Goal: Navigation & Orientation: Find specific page/section

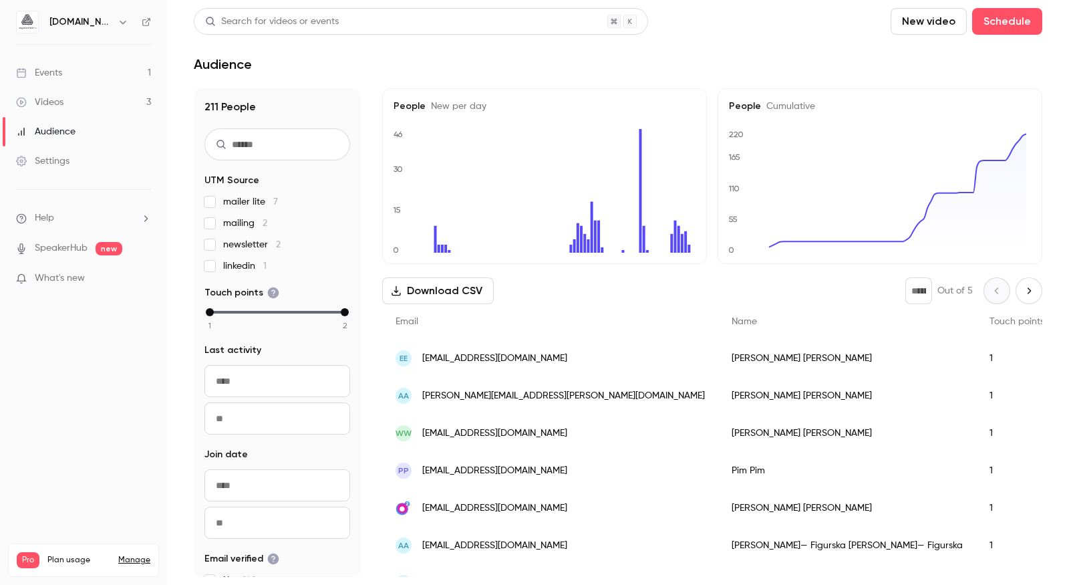
scroll to position [632, 0]
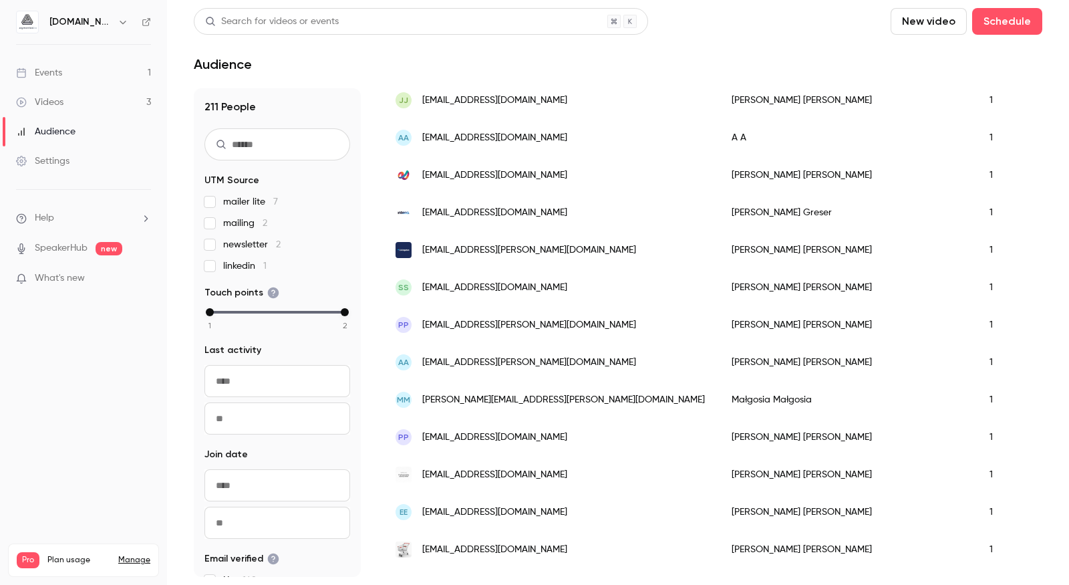
click at [67, 75] on link "Events 1" at bounding box center [83, 72] width 167 height 29
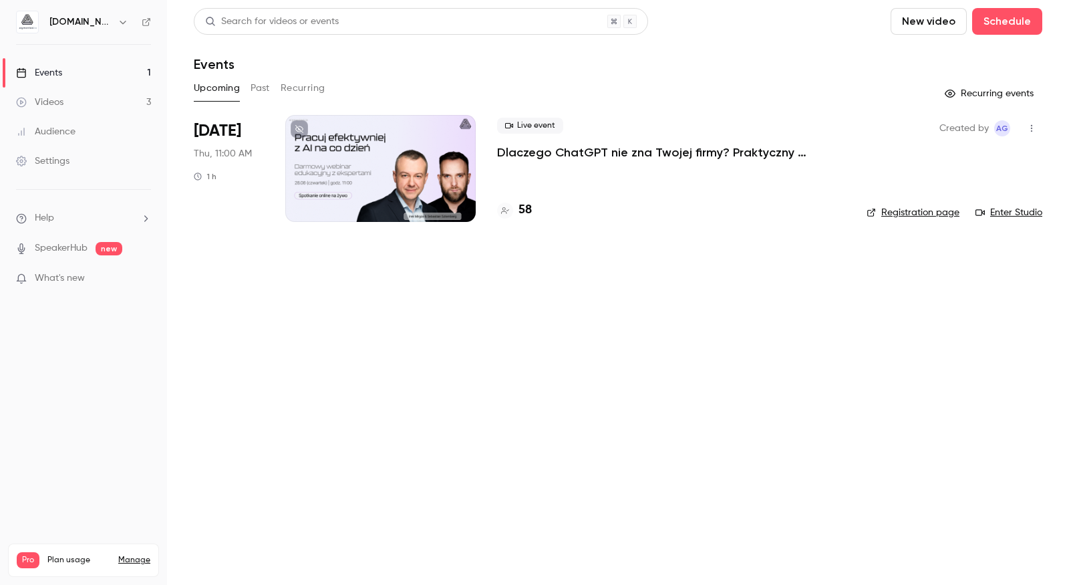
click at [525, 210] on h4 "58" at bounding box center [524, 210] width 13 height 18
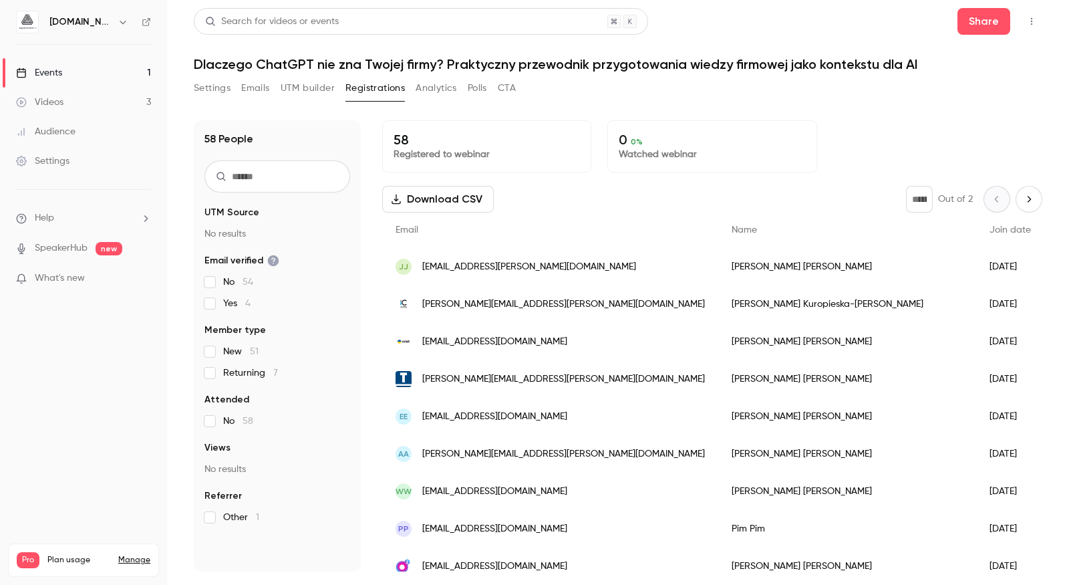
click at [73, 132] on div "Audience" at bounding box center [45, 131] width 59 height 13
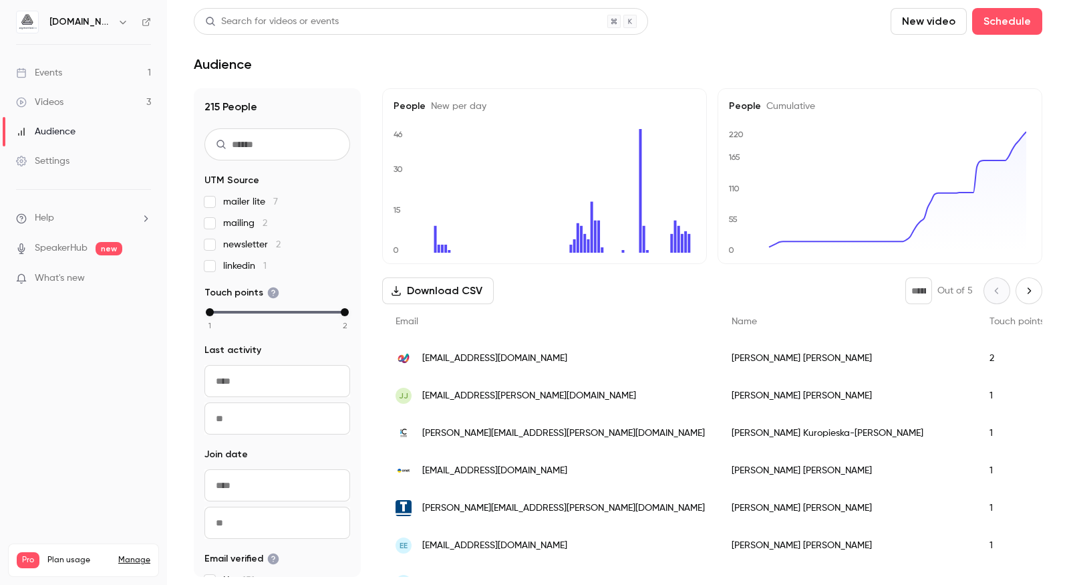
click at [53, 104] on div "Videos" at bounding box center [39, 102] width 47 height 13
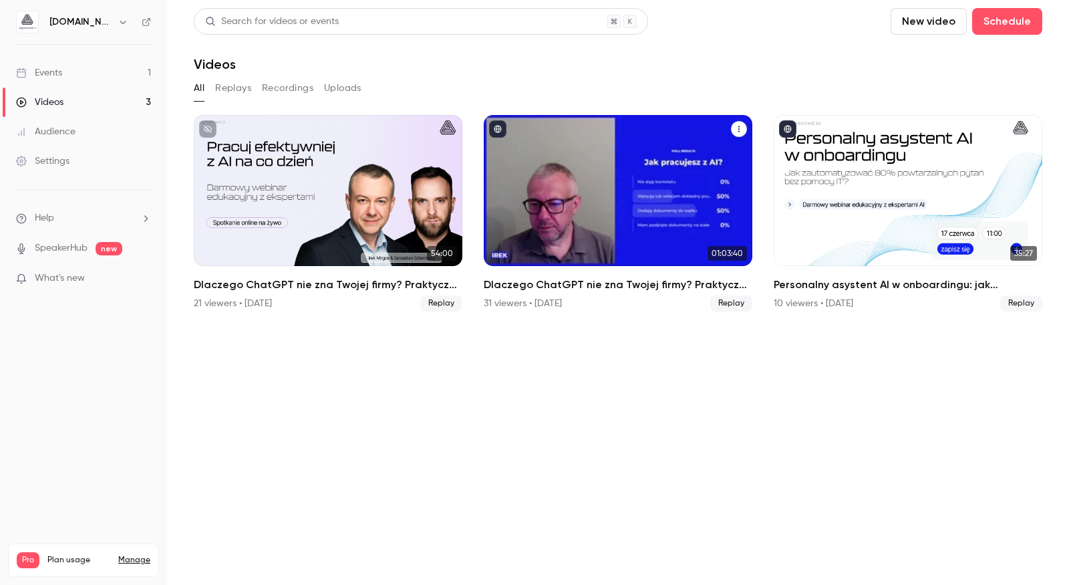
click at [619, 289] on h2 "Dlaczego ChatGPT nie zna Twojej firmy? Praktyczny przewodnik przygotowania wied…" at bounding box center [618, 285] width 269 height 16
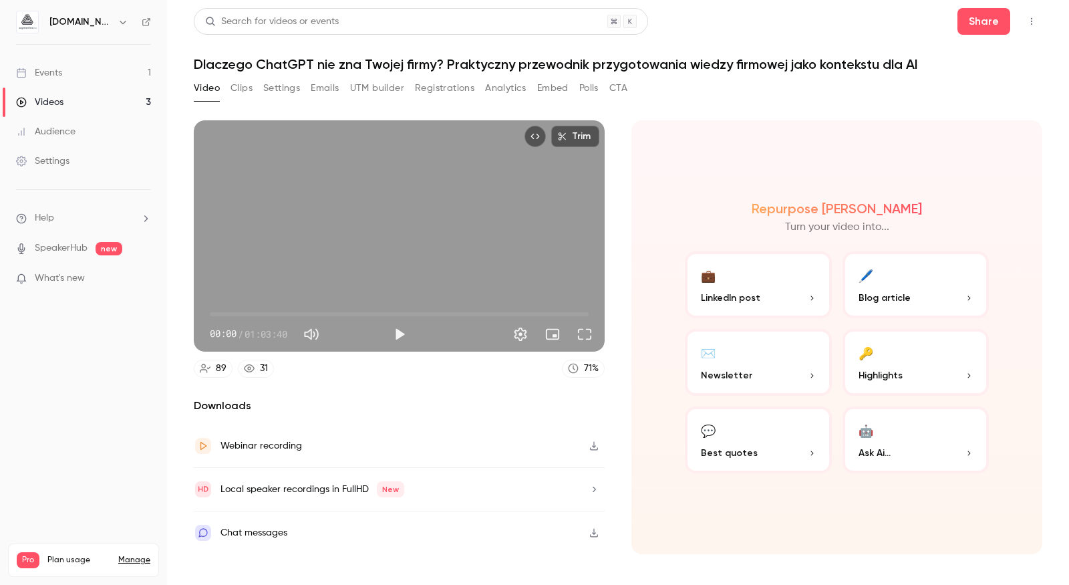
click at [512, 94] on button "Analytics" at bounding box center [505, 87] width 41 height 21
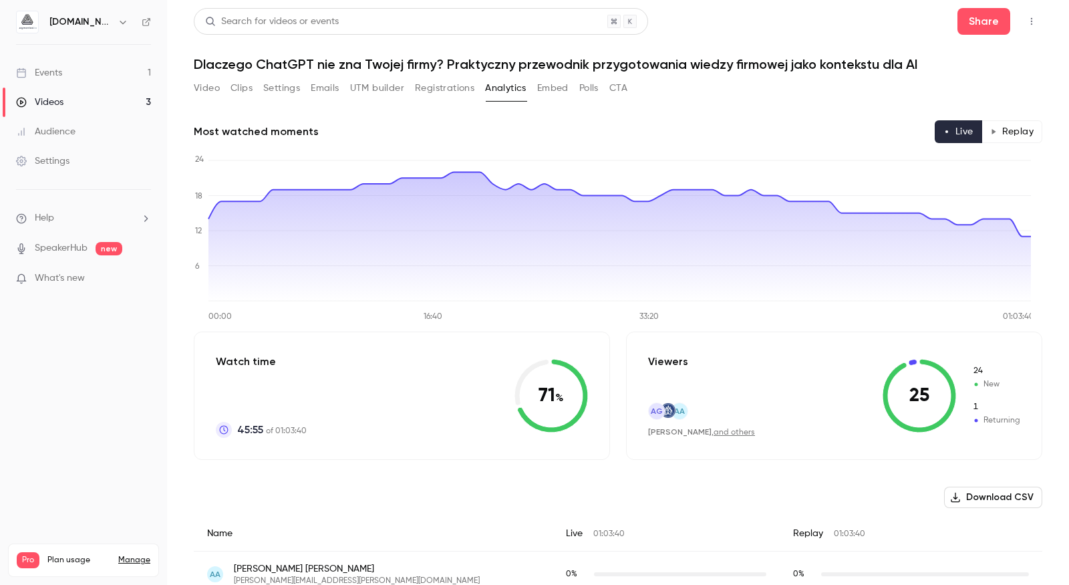
click at [1011, 128] on button "Replay" at bounding box center [1011, 131] width 61 height 23
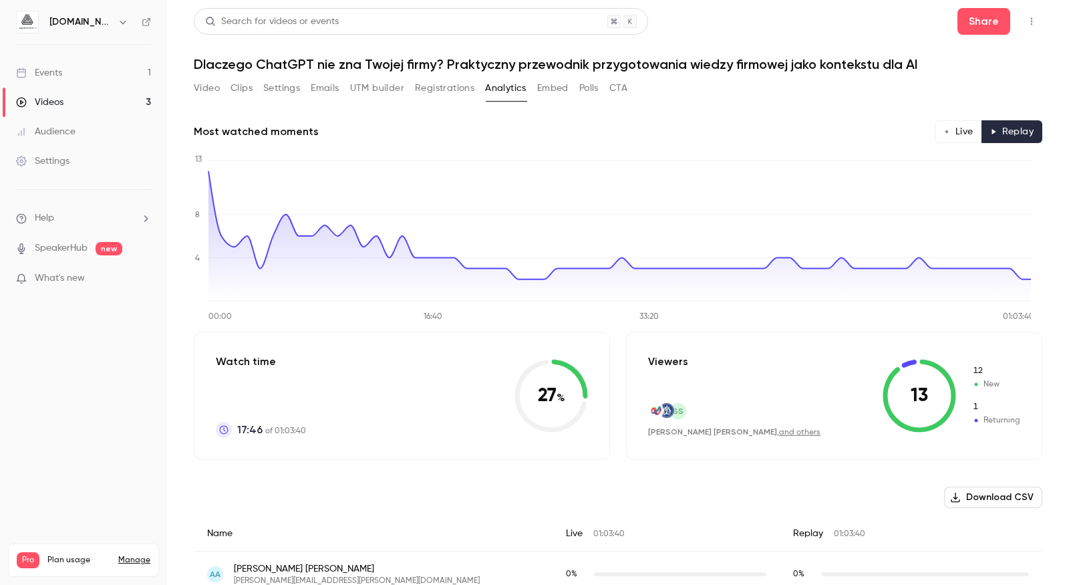
click at [940, 130] on button "Live" at bounding box center [958, 131] width 47 height 23
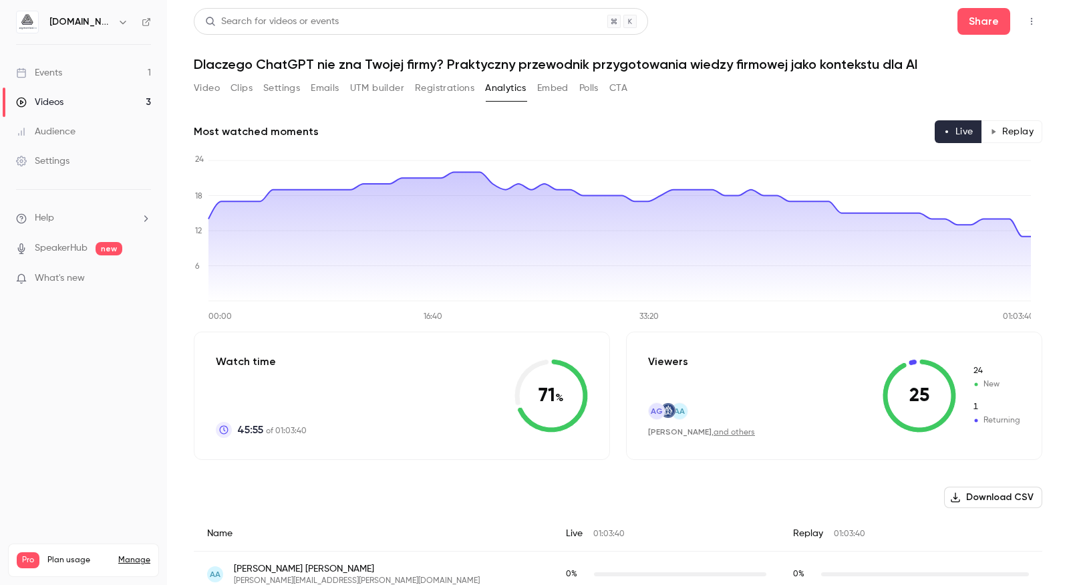
click at [464, 98] on button "Registrations" at bounding box center [444, 87] width 59 height 21
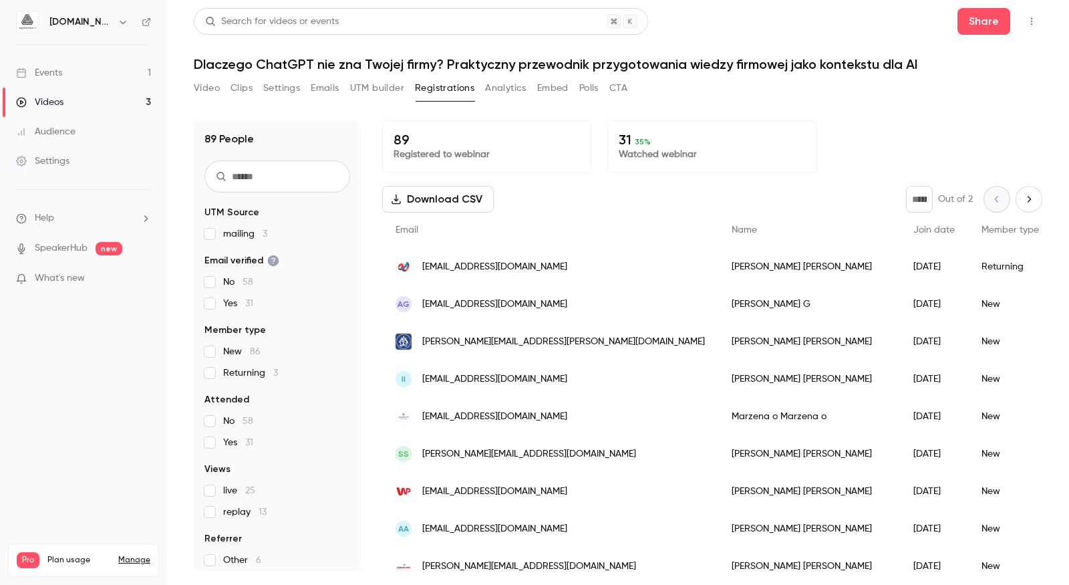
click at [510, 91] on button "Analytics" at bounding box center [505, 87] width 41 height 21
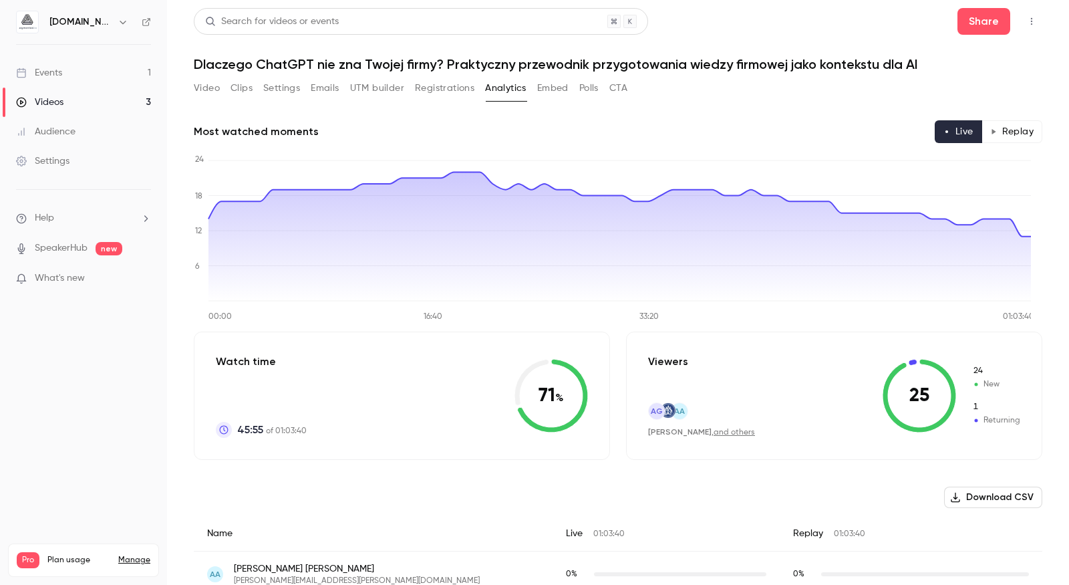
click at [1006, 129] on button "Replay" at bounding box center [1011, 131] width 61 height 23
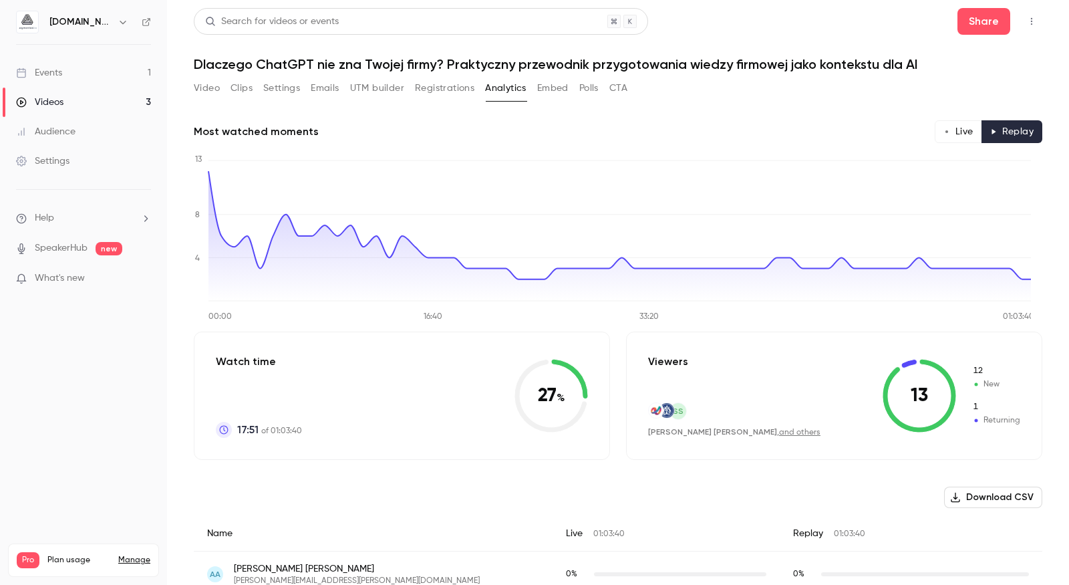
click at [947, 130] on button "Live" at bounding box center [958, 131] width 47 height 23
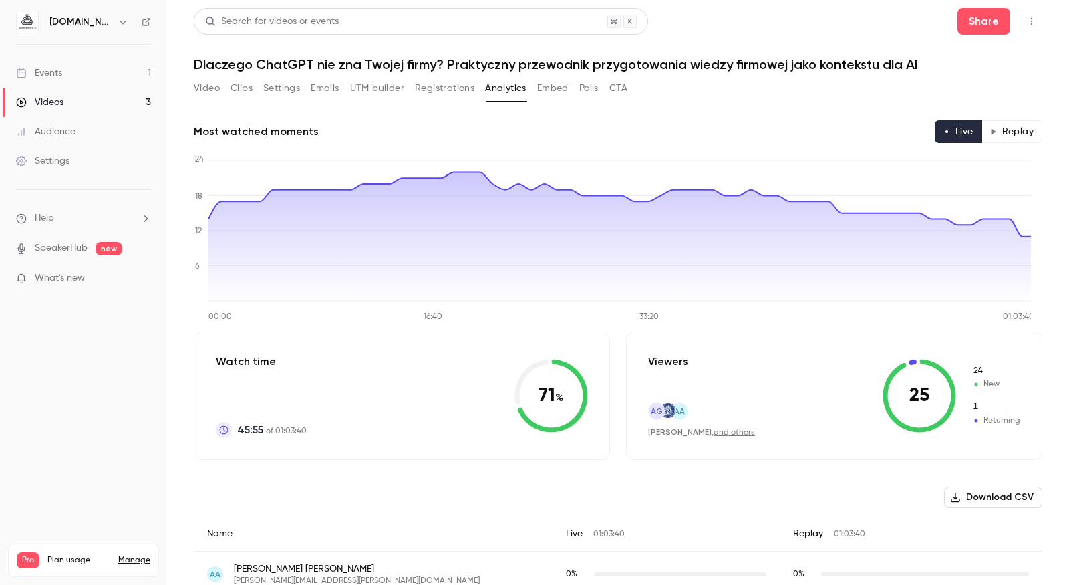
click at [1003, 128] on button "Replay" at bounding box center [1011, 131] width 61 height 23
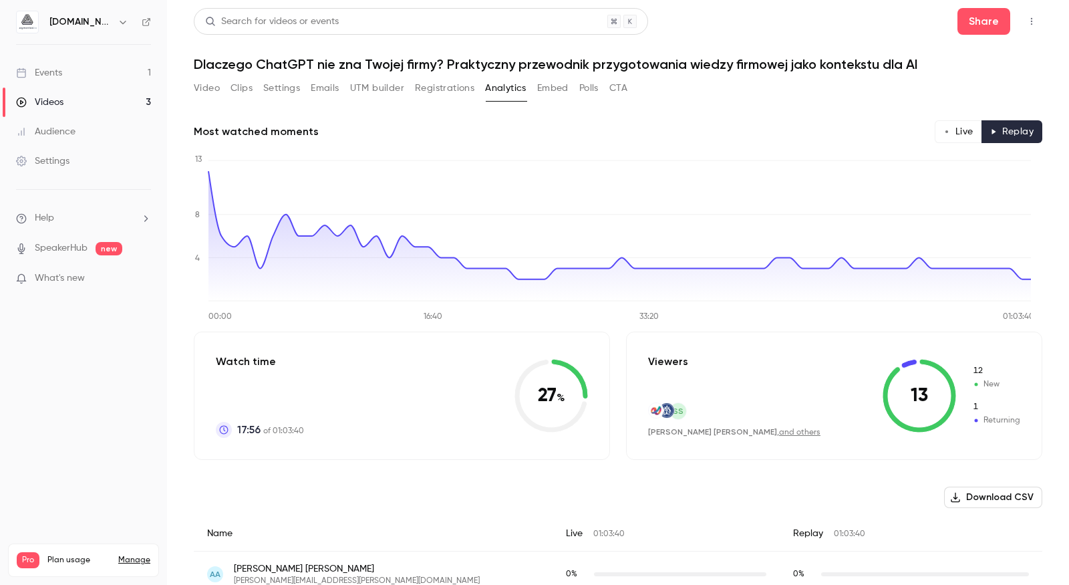
click at [69, 108] on link "Videos 3" at bounding box center [83, 102] width 167 height 29
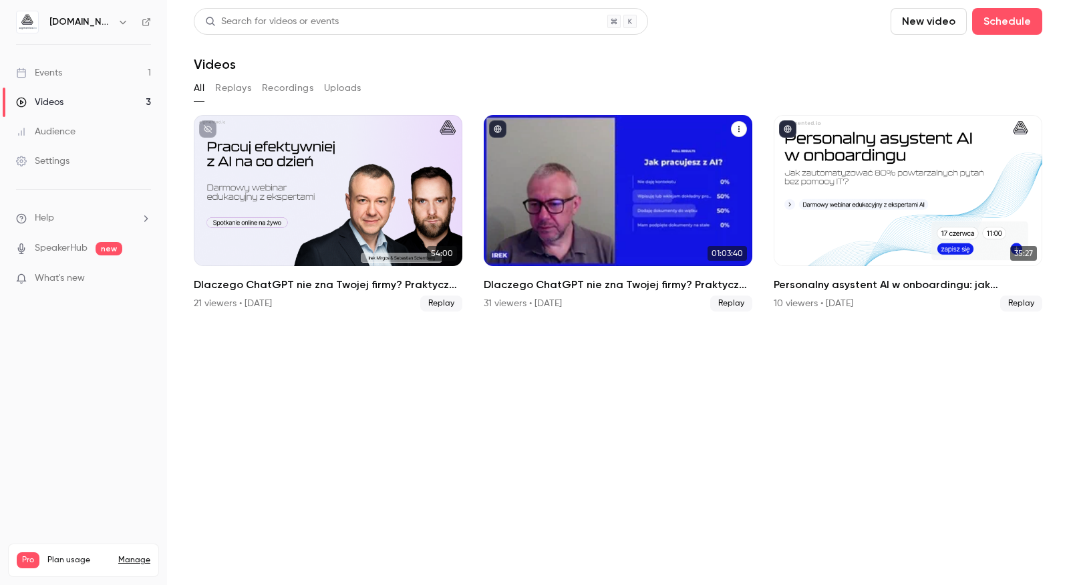
click at [603, 255] on div "Dlaczego ChatGPT nie zna Twojej firmy? Praktyczny przewodnik przygotowania wied…" at bounding box center [618, 190] width 269 height 151
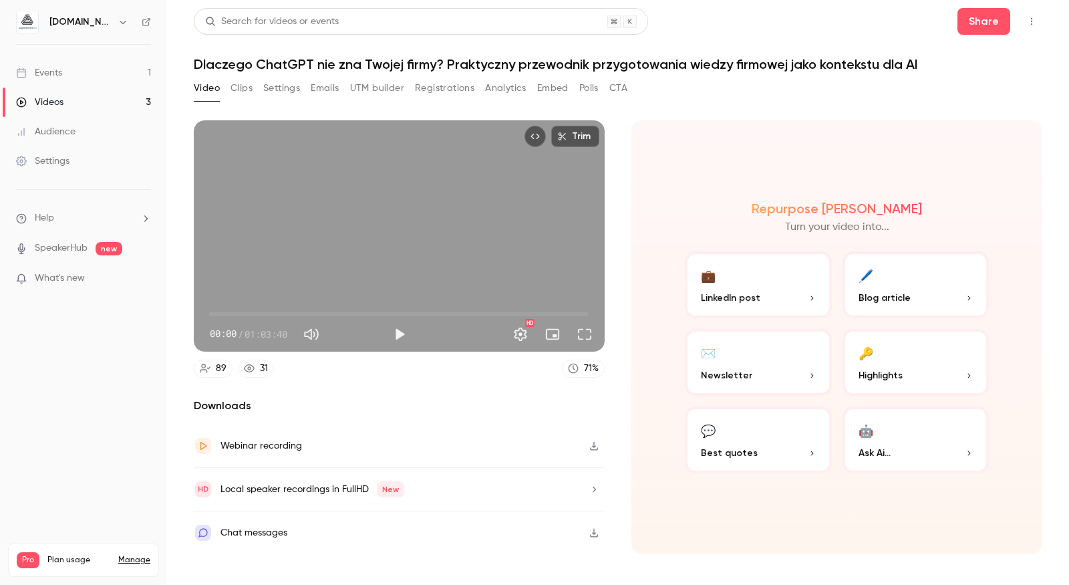
click at [456, 86] on button "Registrations" at bounding box center [444, 87] width 59 height 21
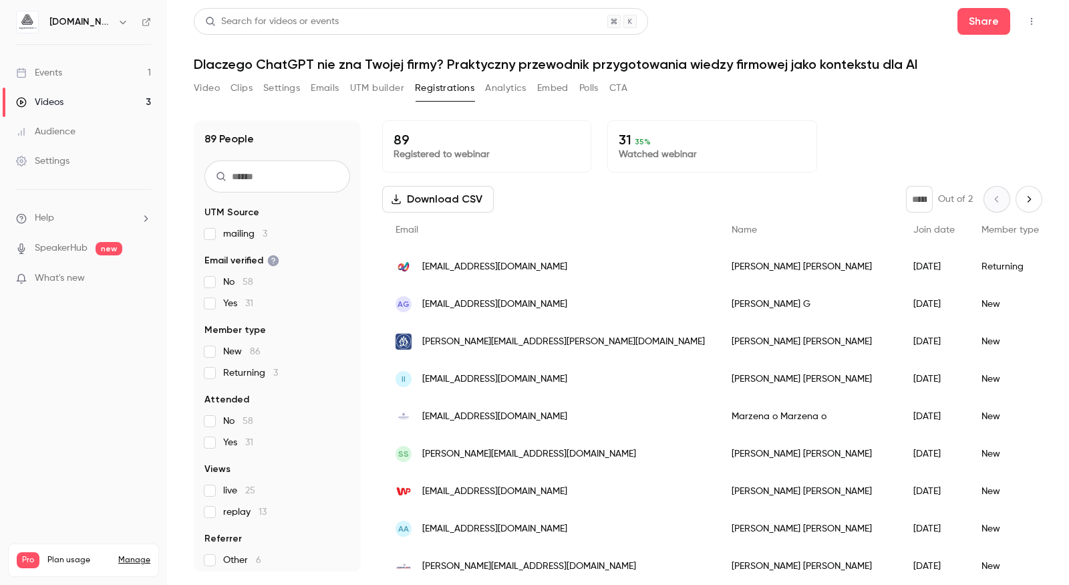
click at [510, 94] on button "Analytics" at bounding box center [505, 87] width 41 height 21
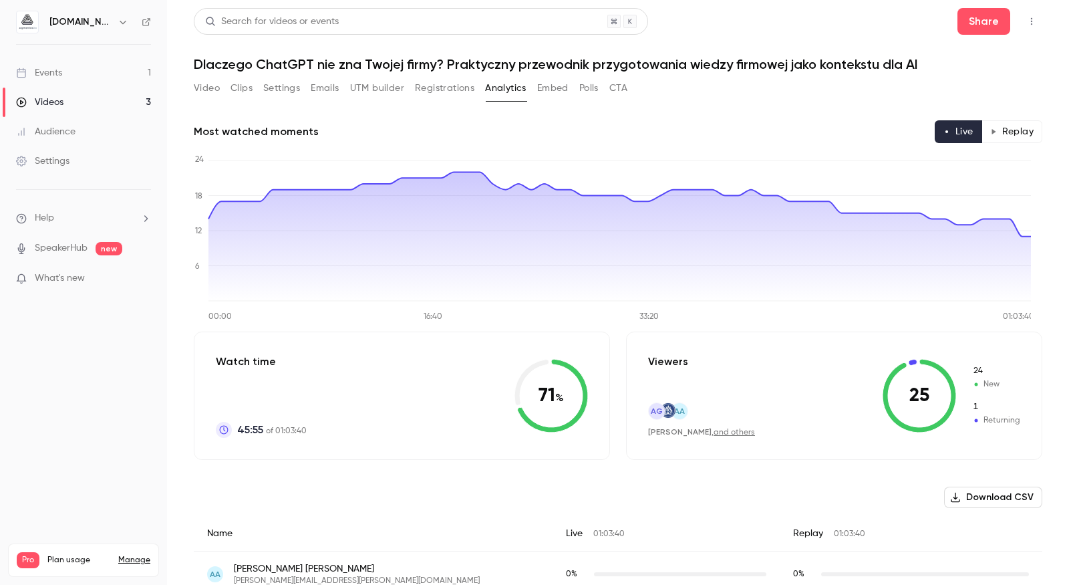
click at [1012, 133] on button "Replay" at bounding box center [1011, 131] width 61 height 23
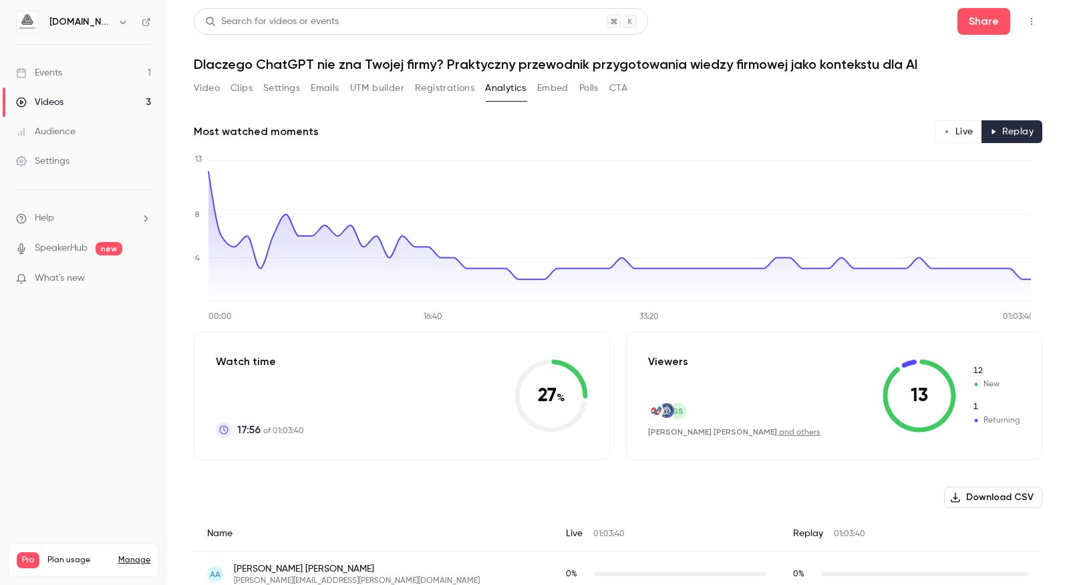
click at [957, 131] on button "Live" at bounding box center [958, 131] width 47 height 23
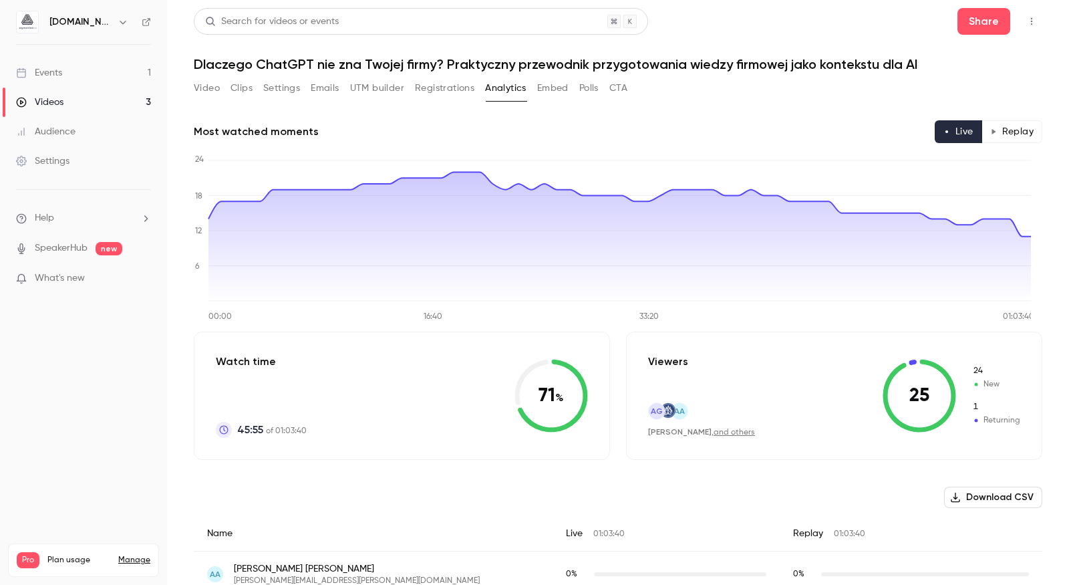
click at [998, 131] on button "Replay" at bounding box center [1011, 131] width 61 height 23
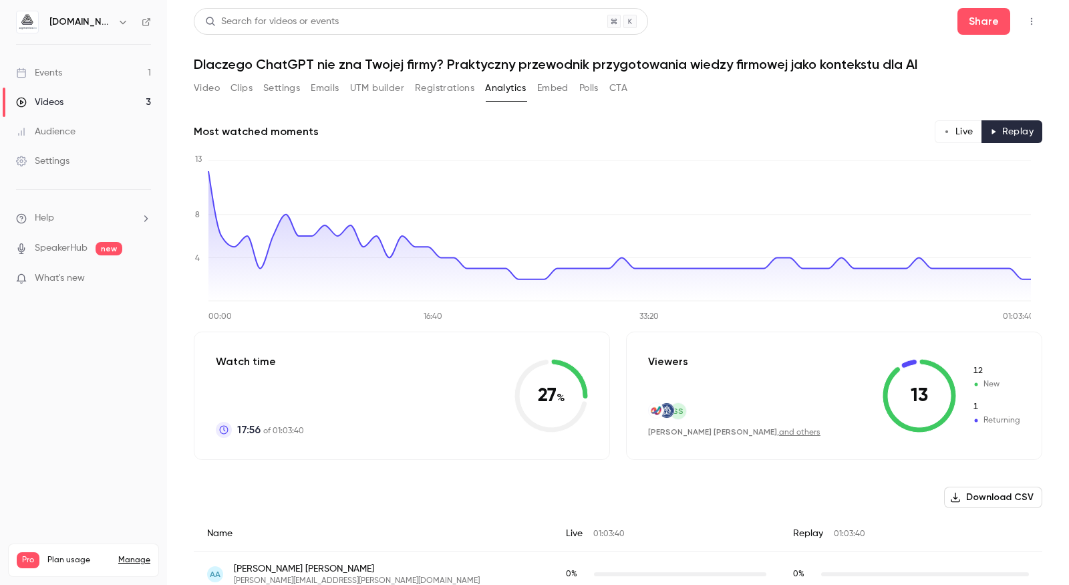
click at [72, 108] on link "Videos 3" at bounding box center [83, 102] width 167 height 29
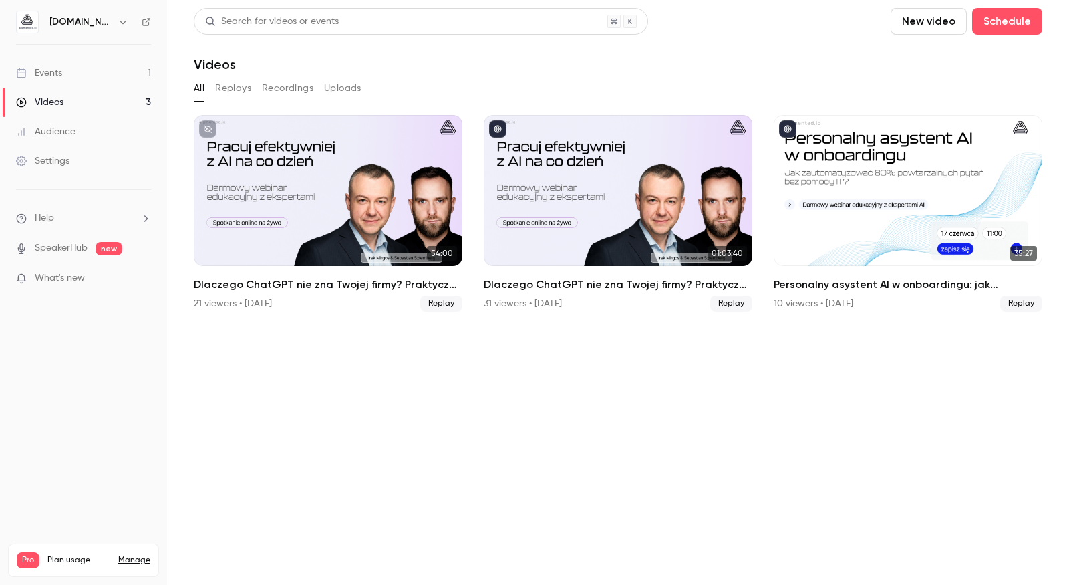
click at [75, 70] on link "Events 1" at bounding box center [83, 72] width 167 height 29
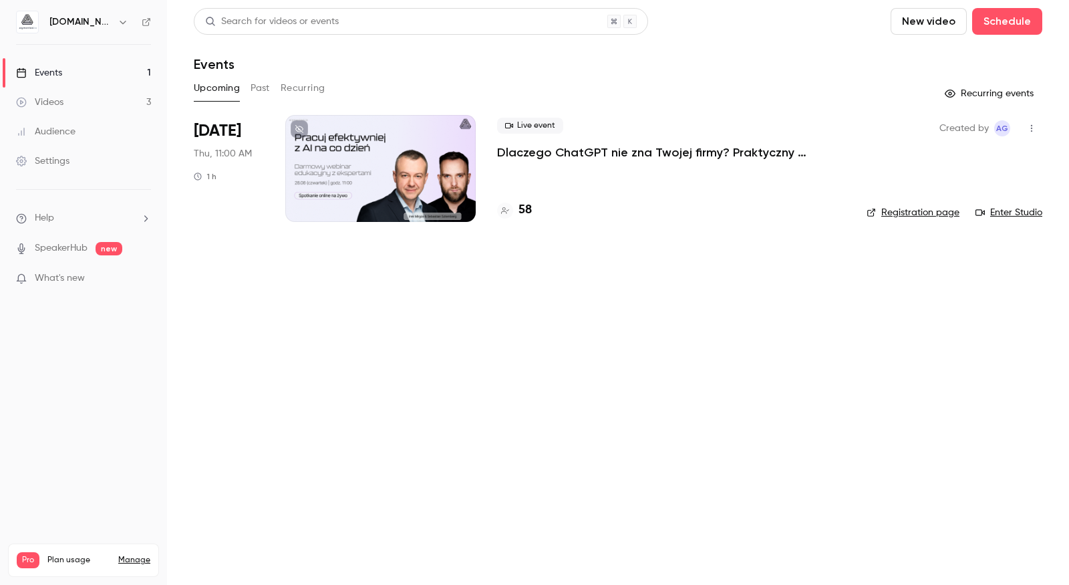
click at [917, 205] on div "Created by AG Registration page Enter Studio" at bounding box center [954, 168] width 176 height 107
click at [917, 212] on link "Registration page" at bounding box center [912, 212] width 93 height 13
click at [526, 212] on h4 "58" at bounding box center [524, 210] width 13 height 18
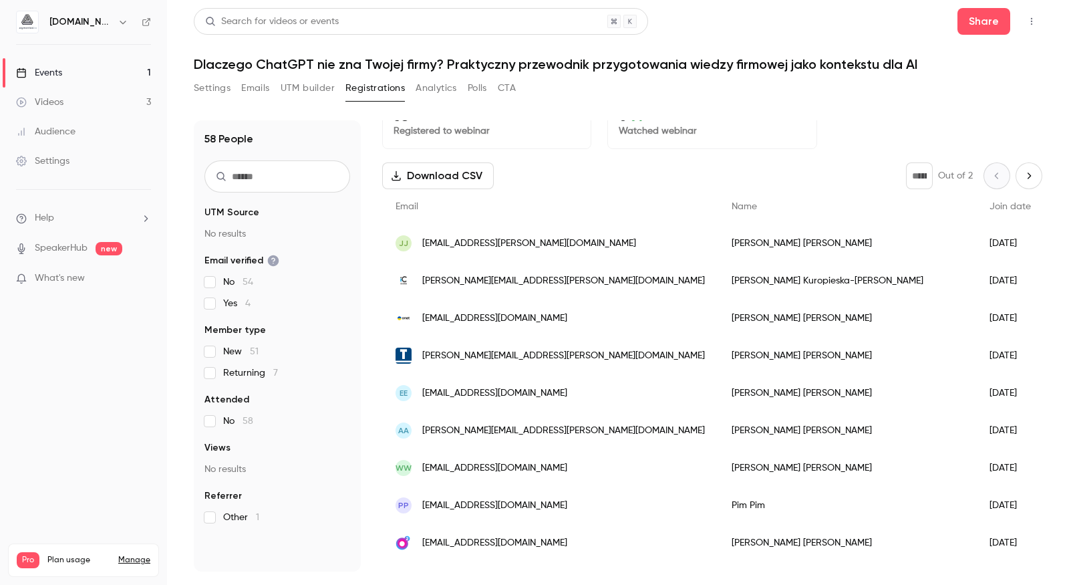
click at [55, 81] on link "Events 1" at bounding box center [83, 72] width 167 height 29
